Goal: Transaction & Acquisition: Purchase product/service

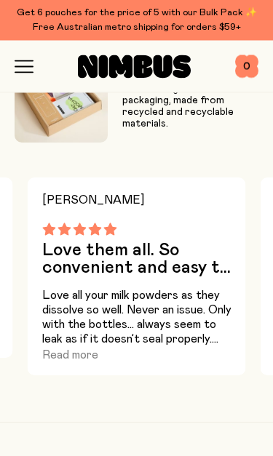
scroll to position [1567, 0]
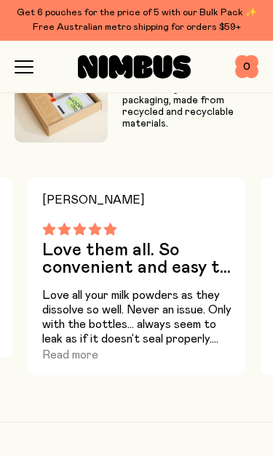
click at [63, 358] on button "Read more" at bounding box center [70, 354] width 56 height 17
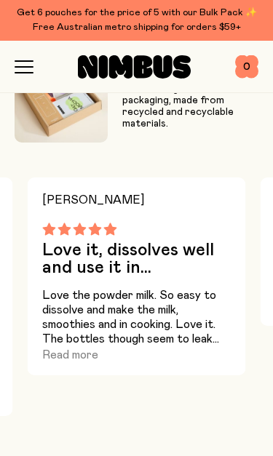
click at [50, 356] on button "Read more" at bounding box center [70, 354] width 56 height 17
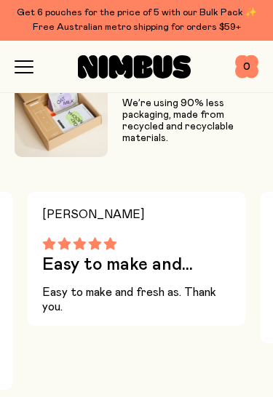
scroll to position [1525, 0]
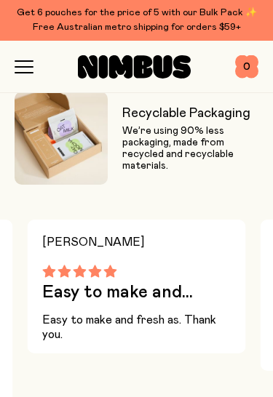
click at [26, 70] on icon "button" at bounding box center [24, 66] width 19 height 13
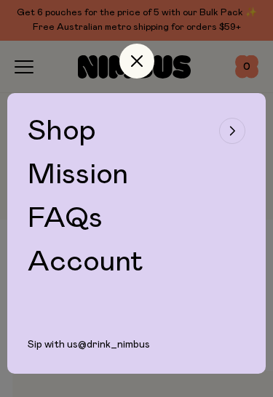
click at [58, 218] on link "FAQs" at bounding box center [65, 218] width 75 height 29
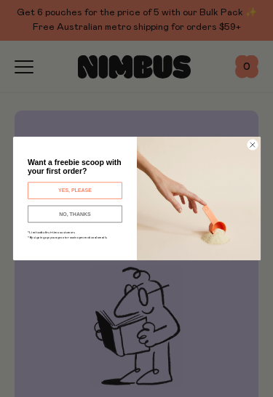
click at [251, 143] on circle "Close dialog" at bounding box center [252, 145] width 10 height 10
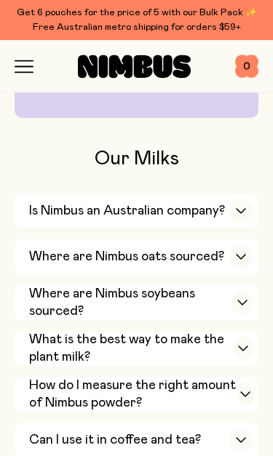
scroll to position [299, 0]
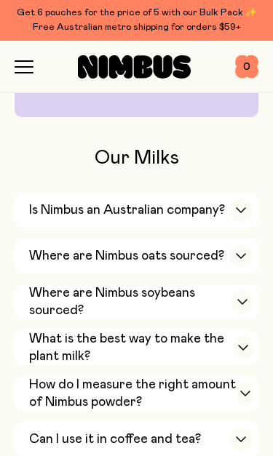
click at [236, 207] on icon "button" at bounding box center [241, 210] width 12 height 6
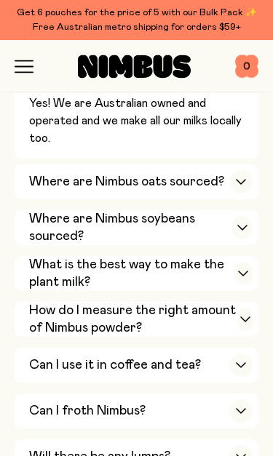
click at [245, 180] on icon "button" at bounding box center [241, 183] width 12 height 6
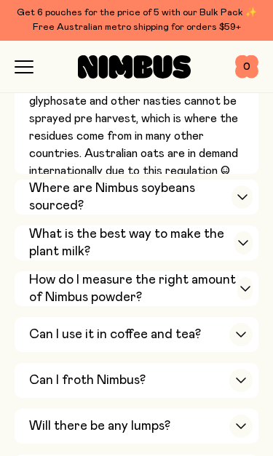
scroll to position [654, 0]
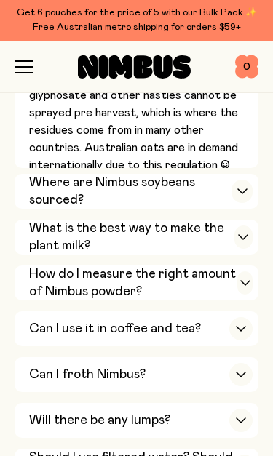
click at [242, 180] on div "button" at bounding box center [241, 191] width 21 height 23
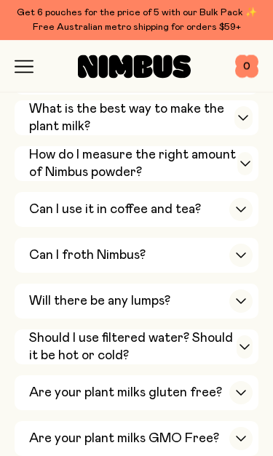
scroll to position [888, 0]
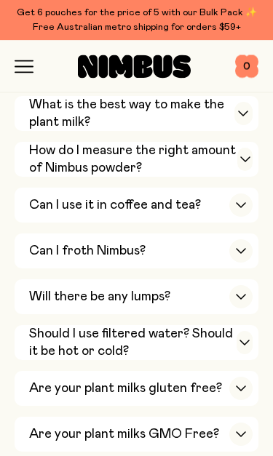
click at [254, 280] on button "Can I froth Nimbus? Yes! All our milks froth — but our Soy Milk and Oat Barista…" at bounding box center [137, 297] width 244 height 35
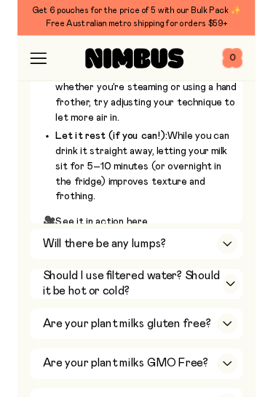
scroll to position [1220, 0]
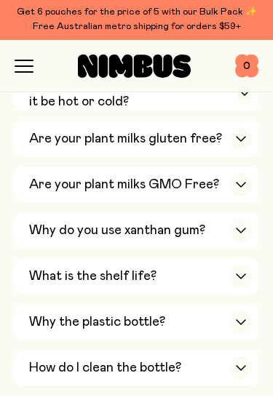
click at [244, 228] on icon "button" at bounding box center [241, 231] width 12 height 6
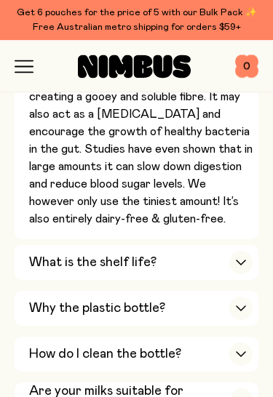
scroll to position [1042, 0]
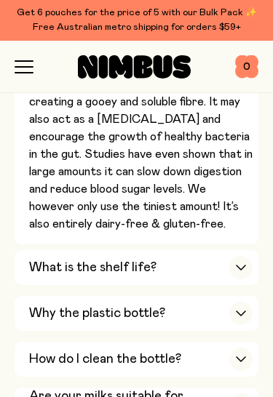
click at [241, 302] on div "button" at bounding box center [240, 313] width 23 height 23
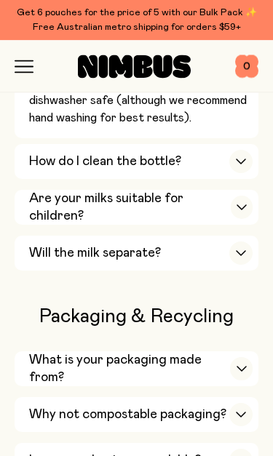
scroll to position [1702, 0]
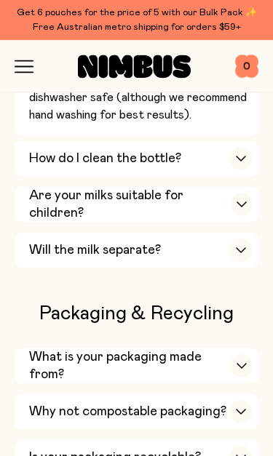
click at [248, 239] on div "button" at bounding box center [240, 250] width 23 height 23
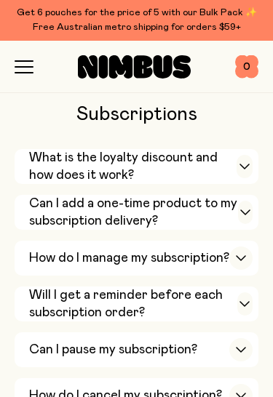
scroll to position [1499, 0]
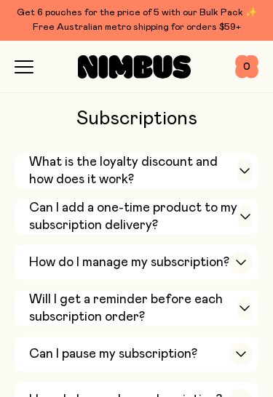
click at [243, 342] on div "button" at bounding box center [240, 353] width 23 height 23
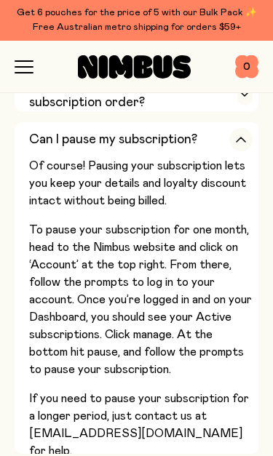
scroll to position [1730, 0]
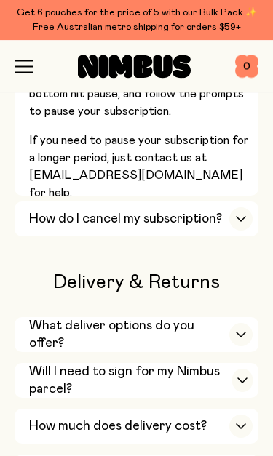
click at [236, 332] on icon "button" at bounding box center [241, 335] width 12 height 6
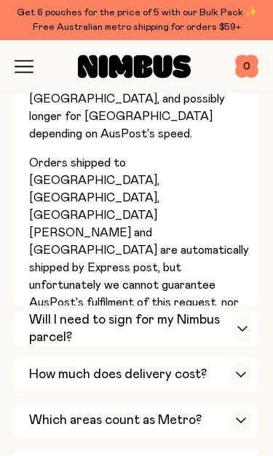
click at [235, 364] on div "button" at bounding box center [240, 375] width 23 height 23
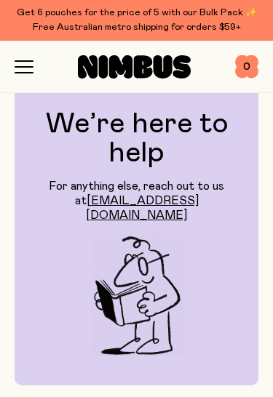
scroll to position [0, 0]
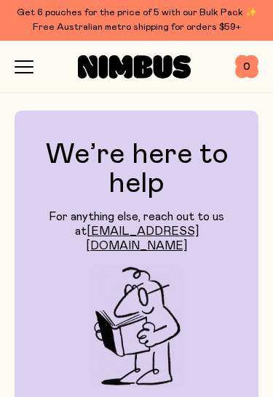
click at [12, 77] on div "Shop Mission FAQs Log In 0 0" at bounding box center [136, 67] width 273 height 52
click at [16, 63] on icon "button" at bounding box center [24, 66] width 19 height 13
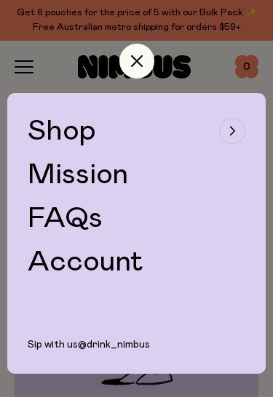
click at [17, 234] on div "Shop Mission FAQs Account" at bounding box center [136, 196] width 258 height 207
click at [36, 124] on span "Shop" at bounding box center [62, 130] width 68 height 29
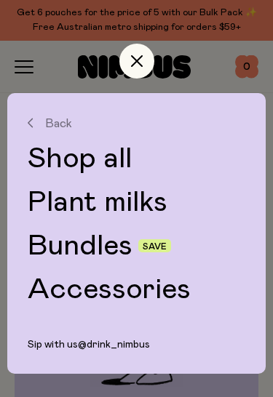
click at [35, 153] on link "Shop all" at bounding box center [136, 158] width 217 height 29
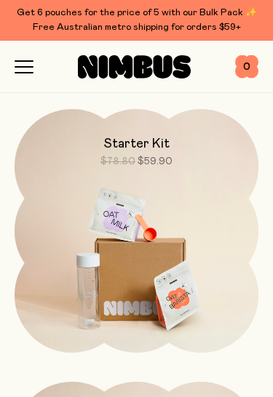
scroll to position [1318, 0]
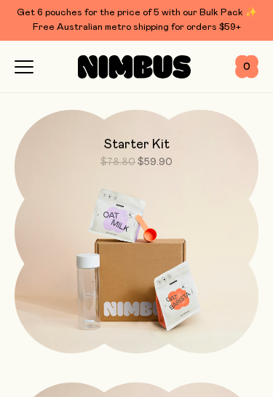
click at [107, 251] on img at bounding box center [137, 253] width 244 height 287
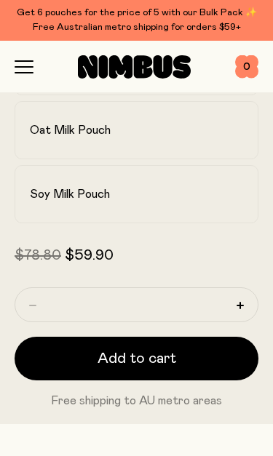
scroll to position [698, 0]
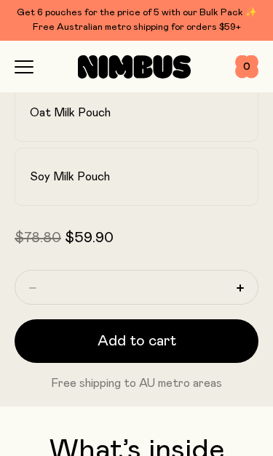
click at [185, 330] on button "Add to cart" at bounding box center [137, 341] width 244 height 44
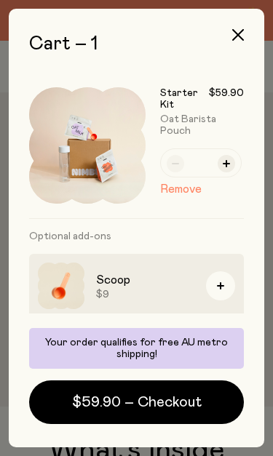
scroll to position [0, 0]
click at [194, 392] on button "$59.90 – Checkout" at bounding box center [136, 402] width 215 height 44
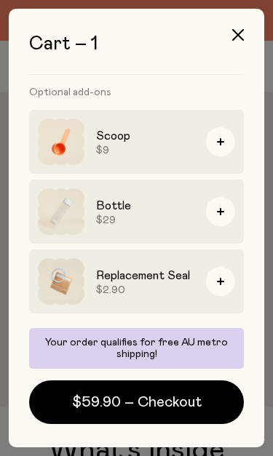
scroll to position [144, 0]
